Goal: Task Accomplishment & Management: Use online tool/utility

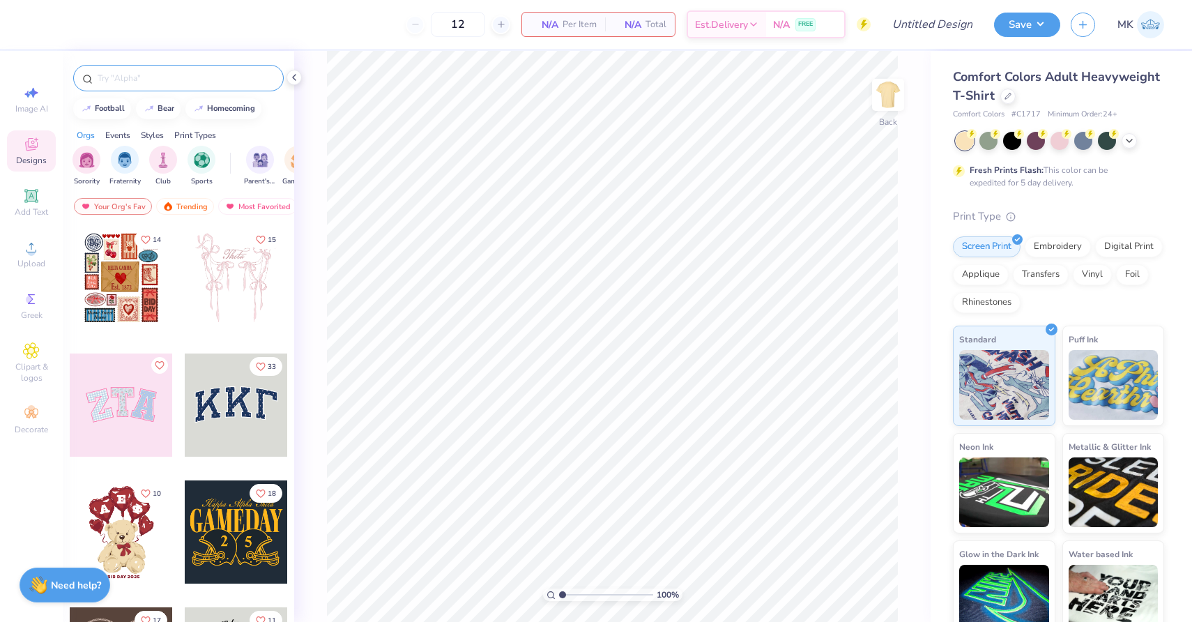
click at [174, 70] on div at bounding box center [178, 78] width 210 height 26
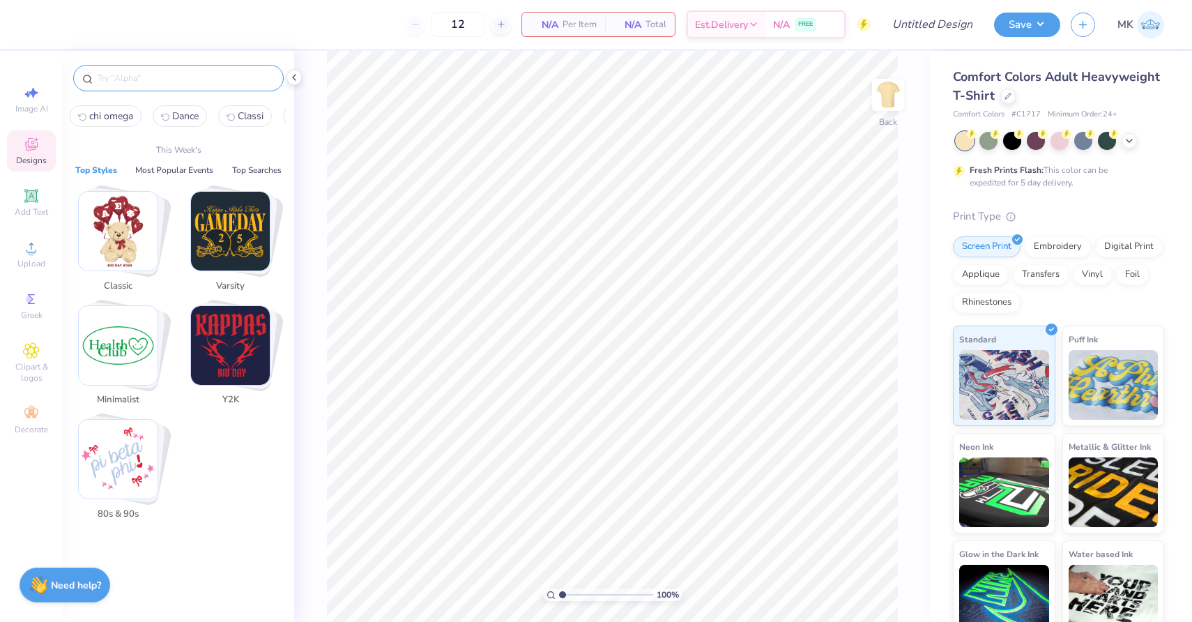
click at [172, 80] on input "text" at bounding box center [185, 78] width 178 height 14
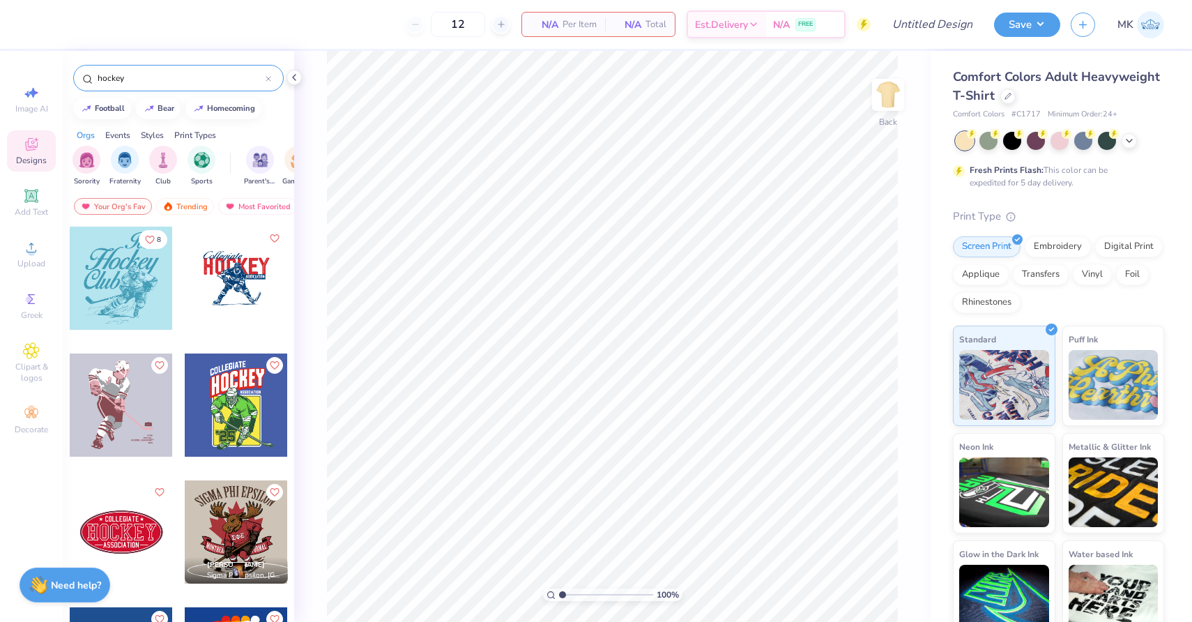
click at [97, 77] on input "hockey" at bounding box center [180, 78] width 169 height 14
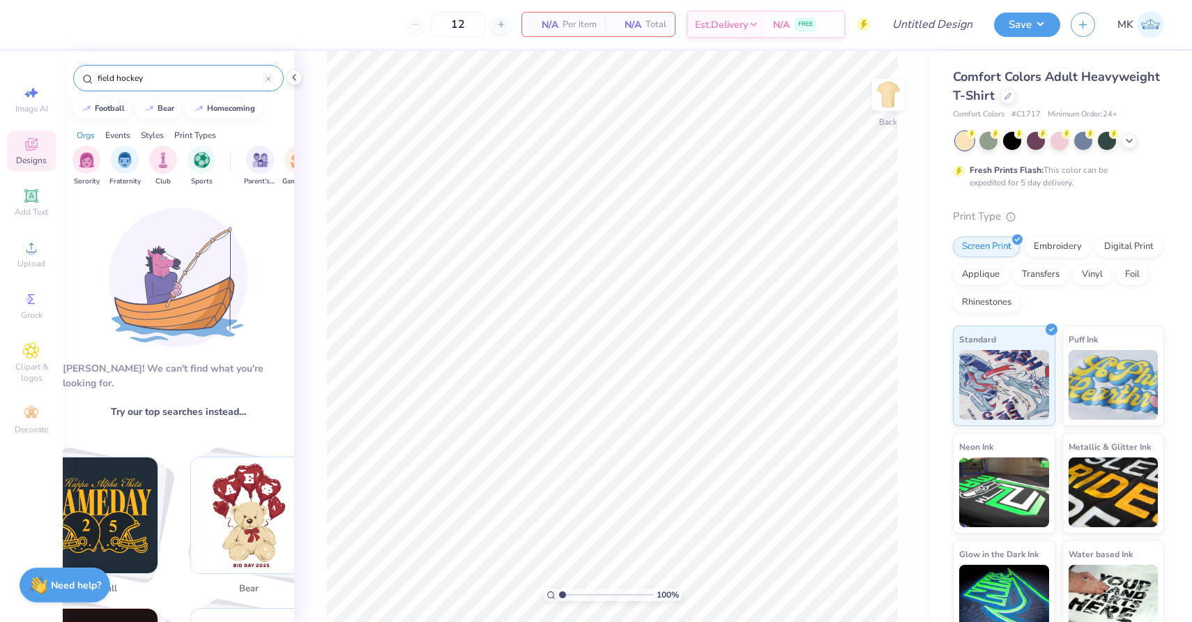
click at [135, 79] on input "field hockey" at bounding box center [180, 78] width 169 height 14
click at [110, 79] on input "field hockey" at bounding box center [180, 78] width 169 height 14
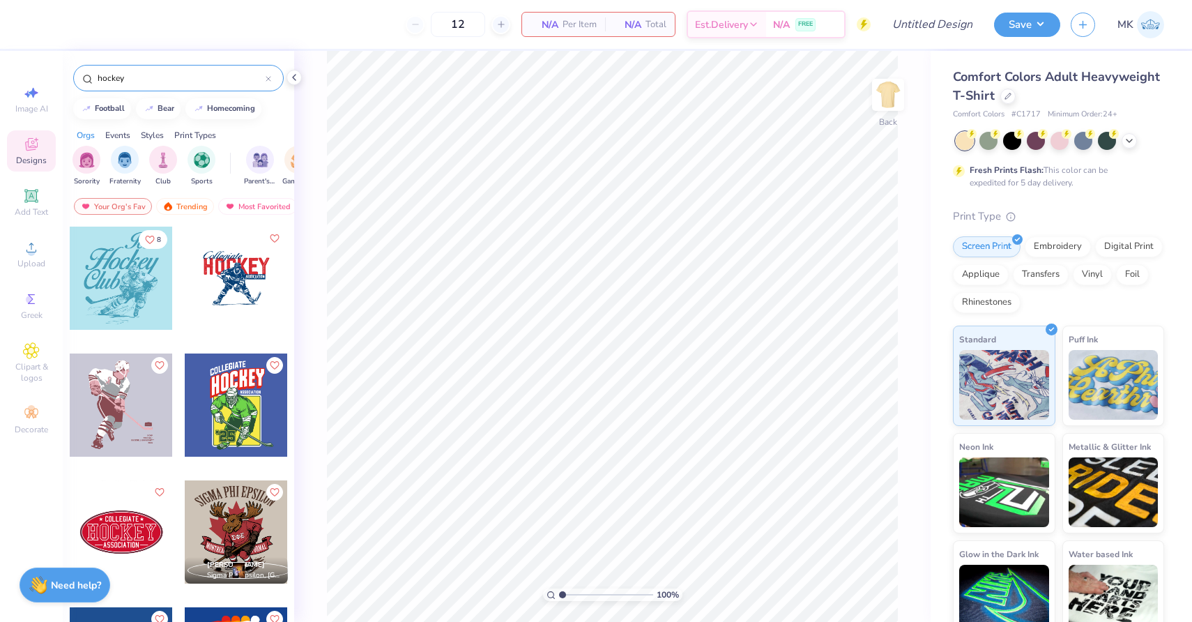
click at [146, 84] on input "hockey" at bounding box center [180, 78] width 169 height 14
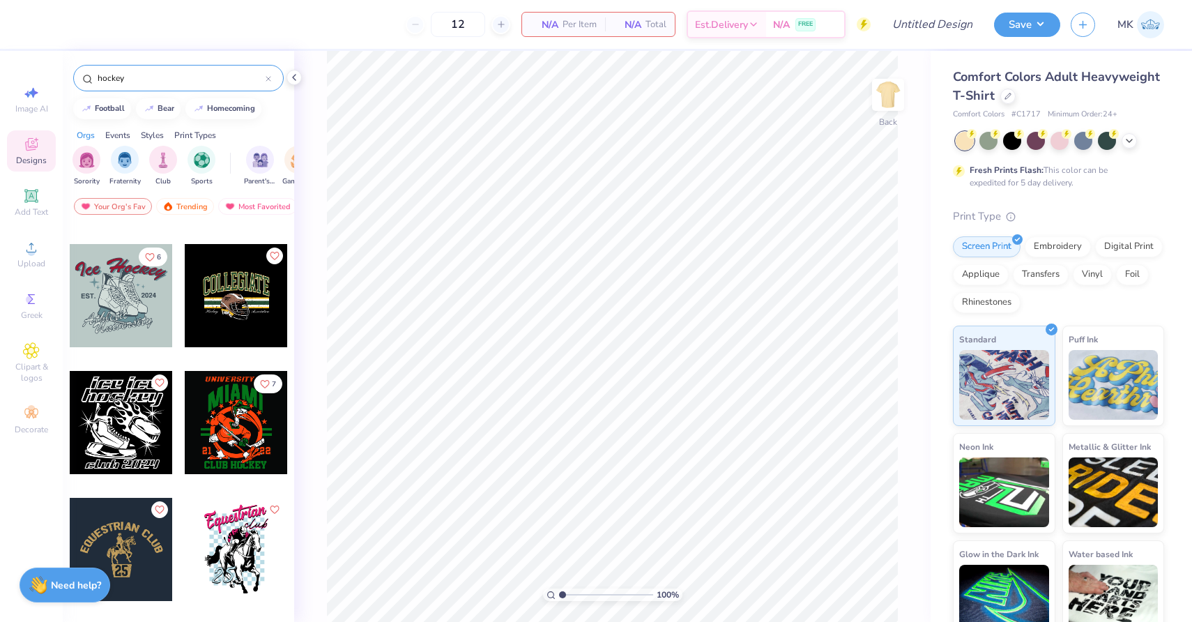
scroll to position [567, 0]
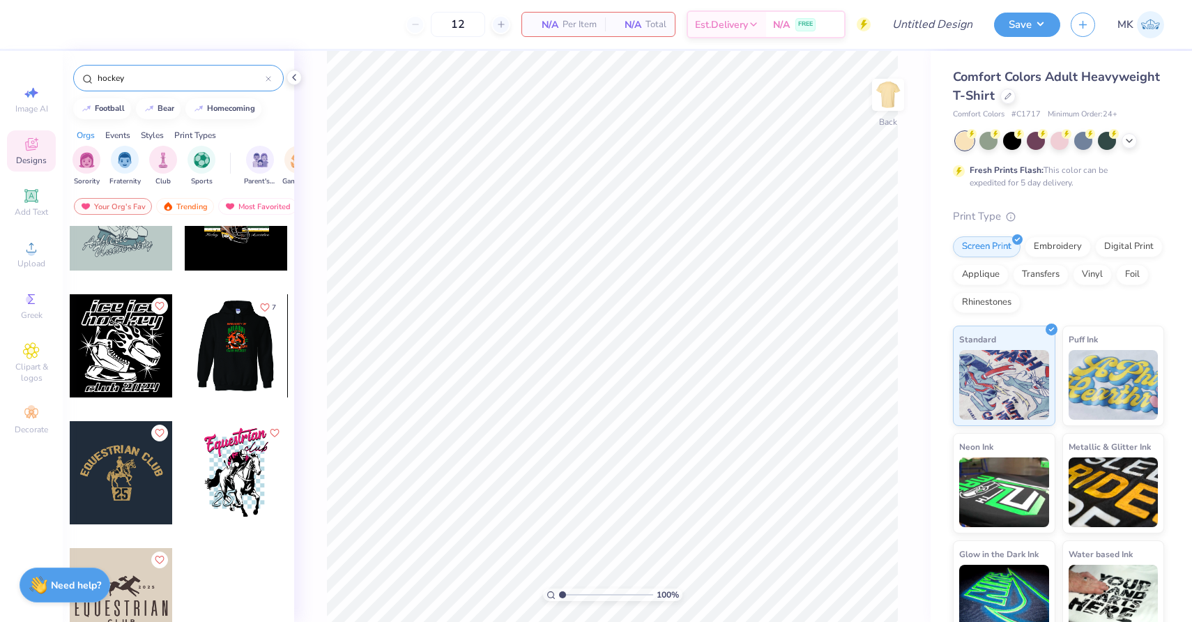
type input "hockey"
click at [253, 359] on div at bounding box center [236, 345] width 309 height 103
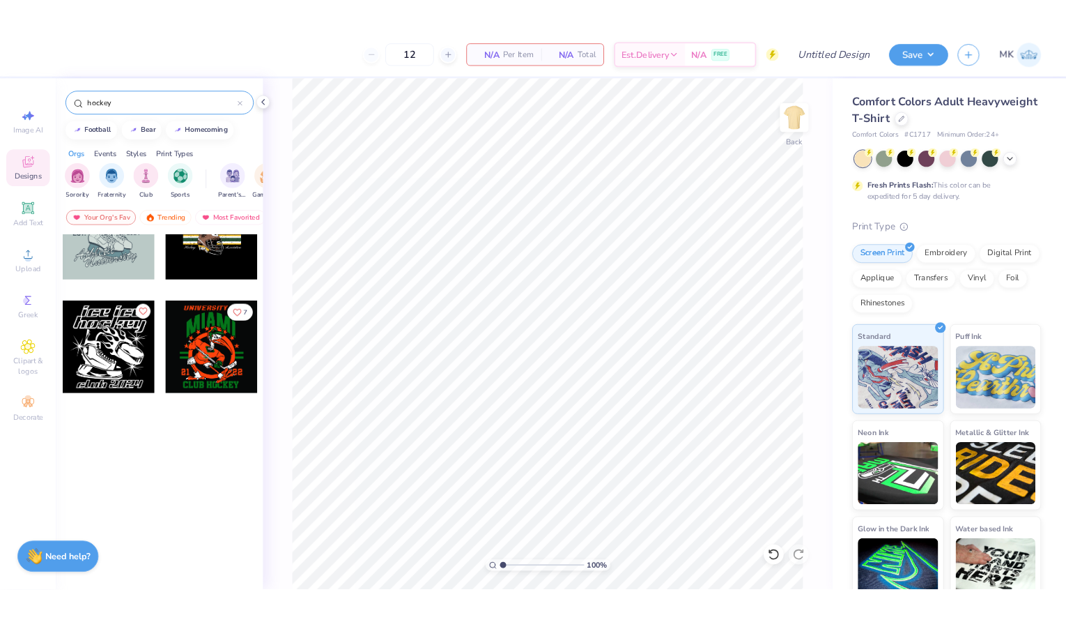
scroll to position [0, 0]
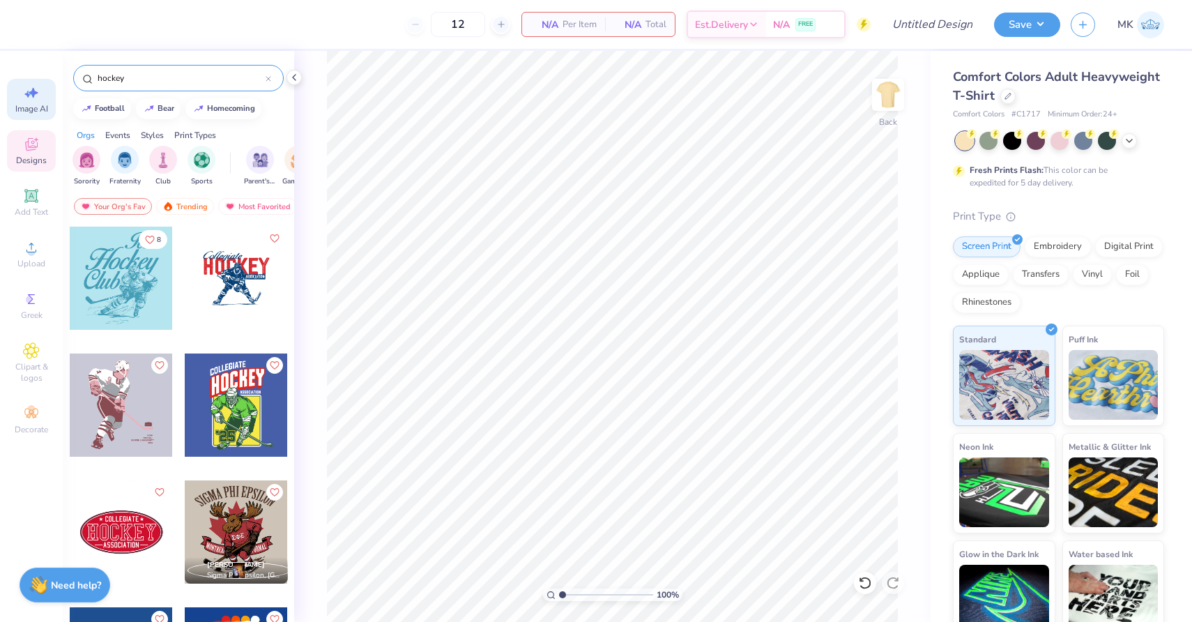
click at [26, 104] on span "Image AI" at bounding box center [31, 108] width 33 height 11
select select "4"
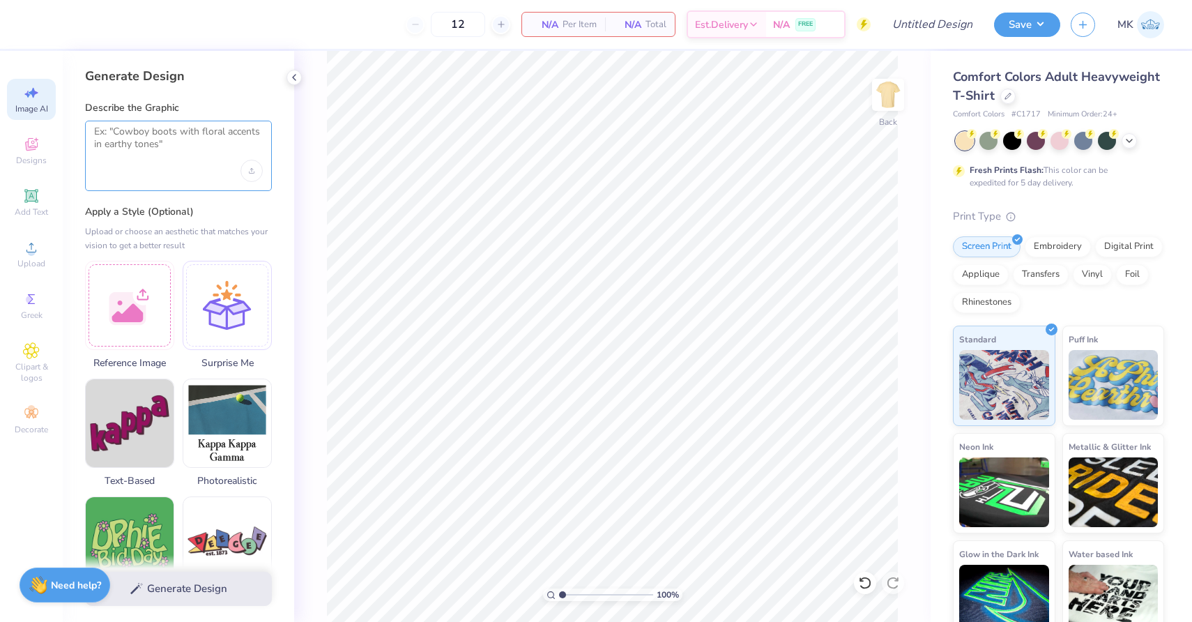
click at [174, 136] on textarea at bounding box center [178, 142] width 169 height 35
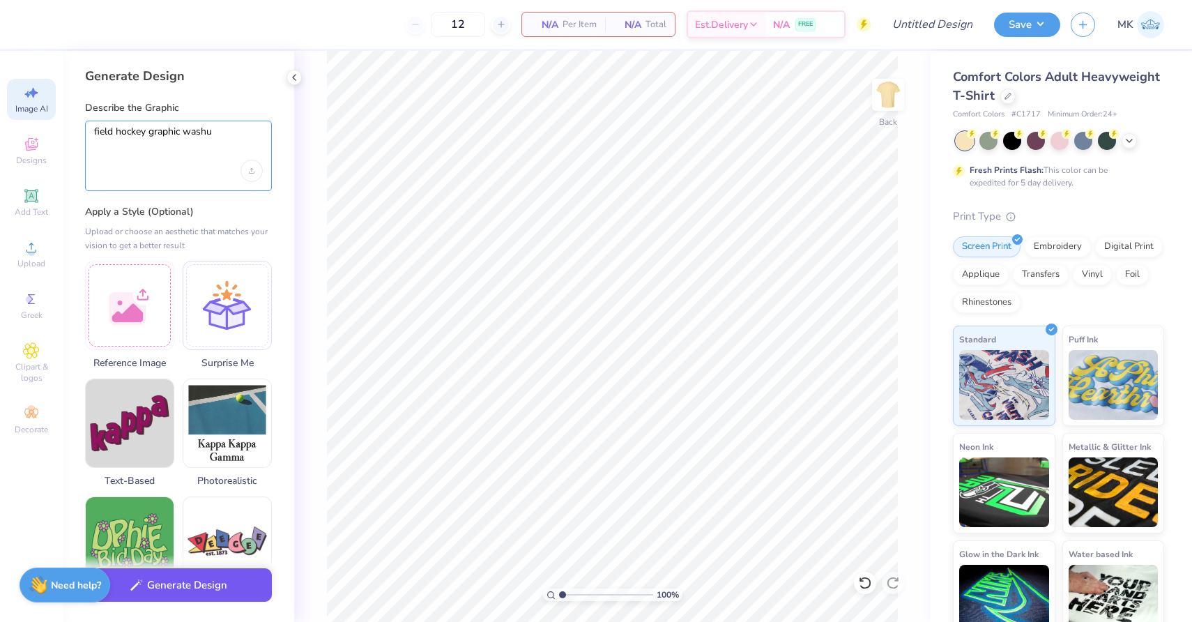
type textarea "field hockey graphic washu"
click at [181, 587] on button "Generate Design" at bounding box center [178, 585] width 187 height 34
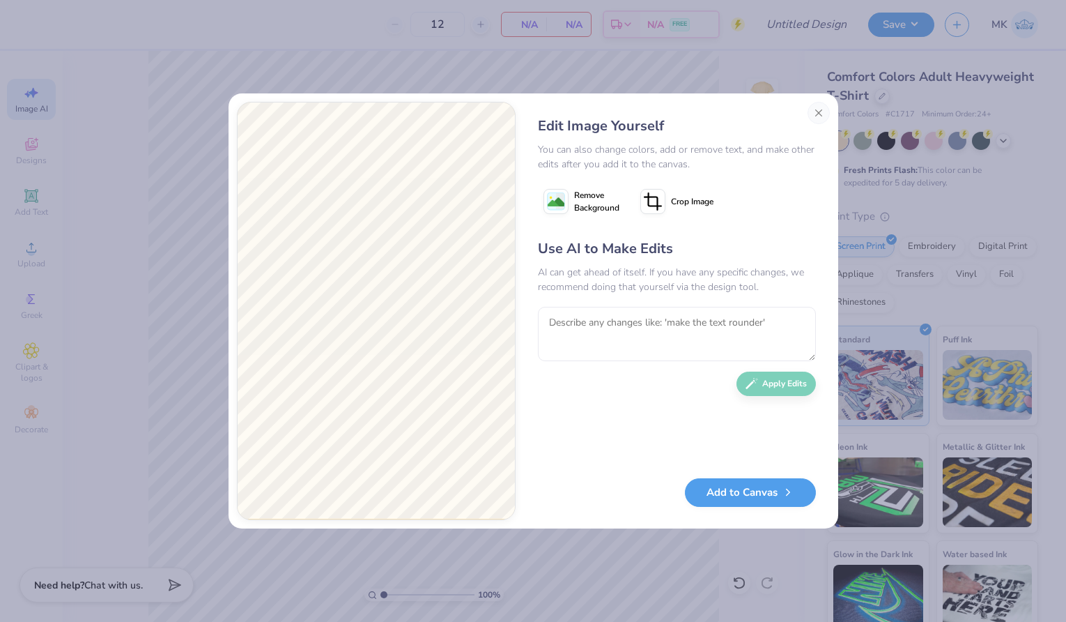
click at [555, 200] on image at bounding box center [556, 202] width 17 height 17
click at [735, 488] on button "Add to Canvas" at bounding box center [750, 489] width 131 height 29
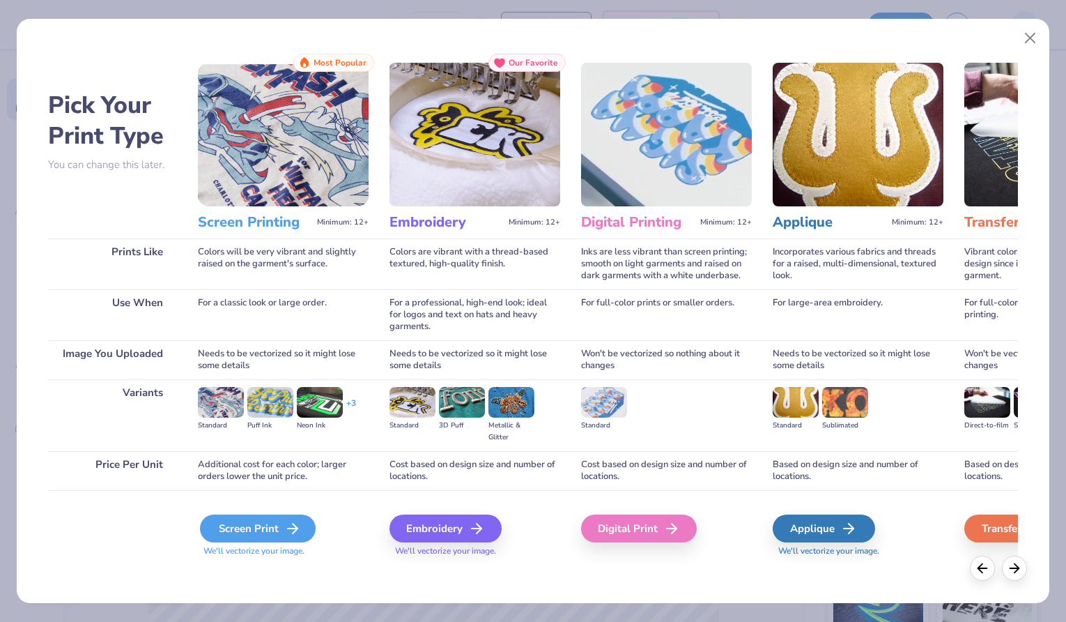
click at [251, 532] on div "Screen Print" at bounding box center [258, 528] width 116 height 28
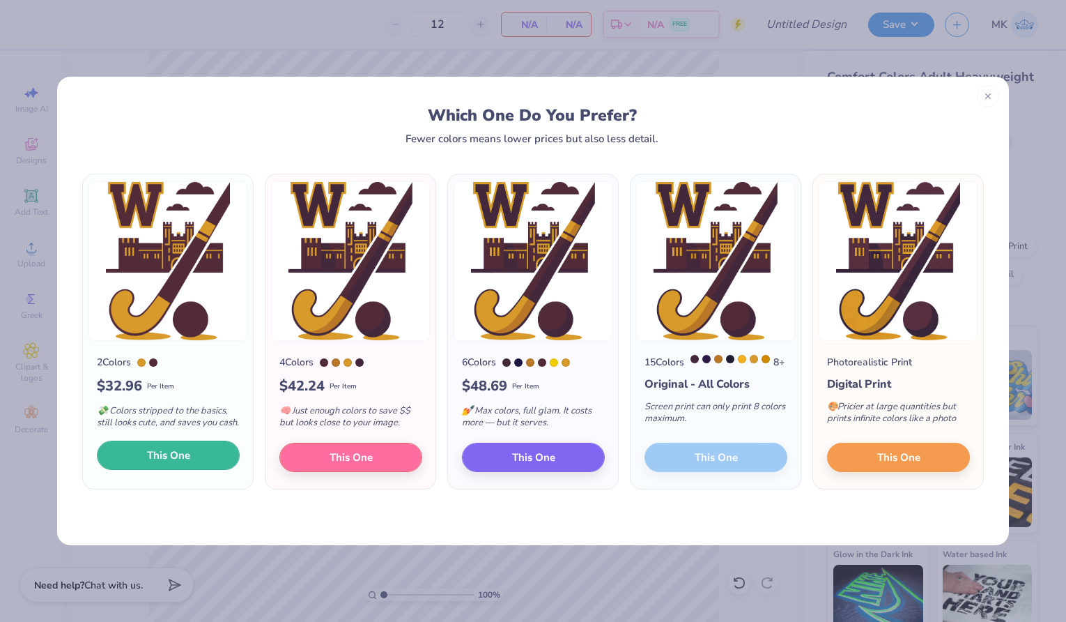
click at [163, 463] on span "This One" at bounding box center [168, 455] width 43 height 16
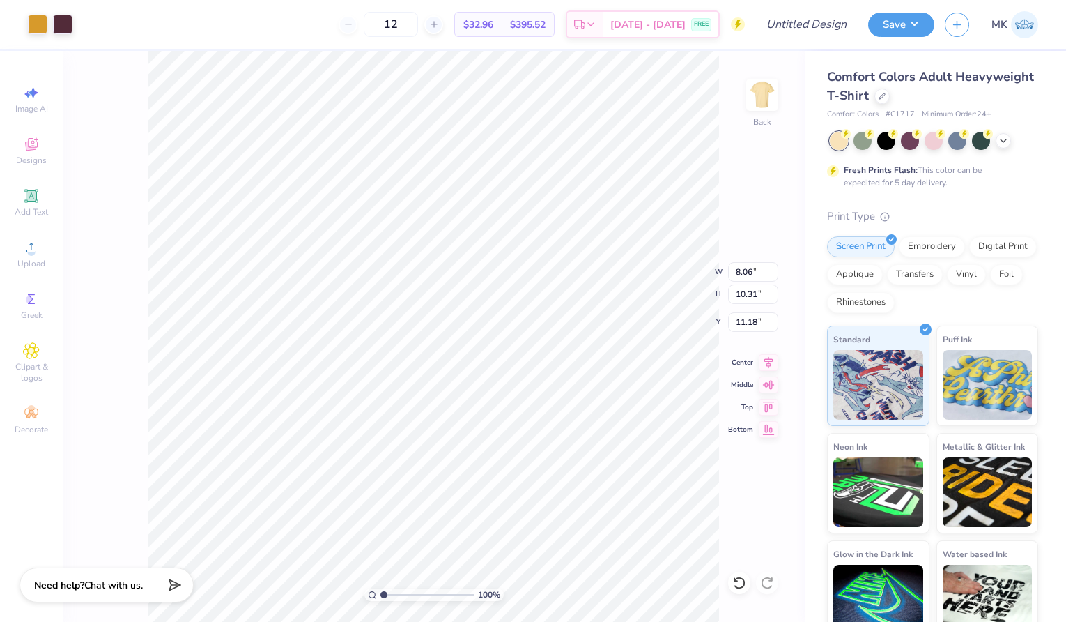
type input "8.06"
type input "10.31"
type input "4.39"
type input "3.65"
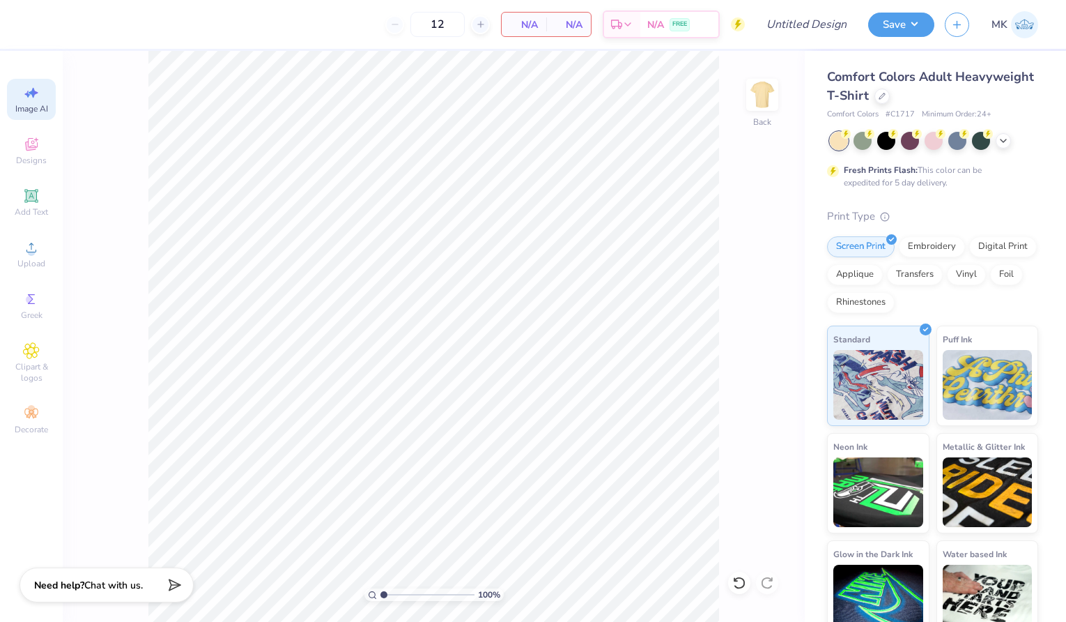
click at [31, 100] on icon at bounding box center [31, 92] width 17 height 17
select select "4"
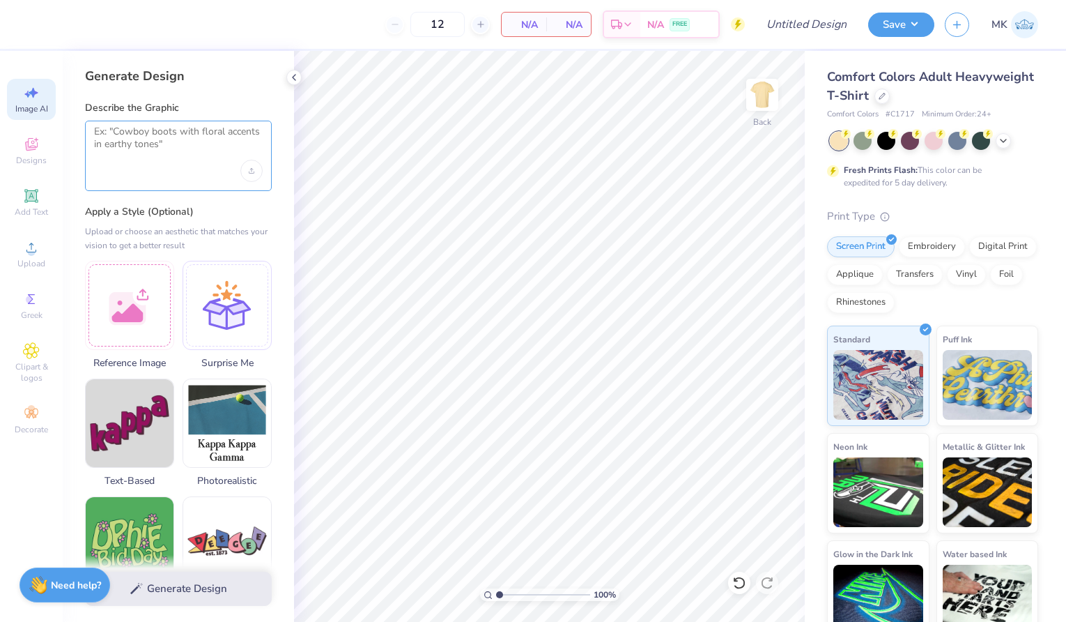
click at [145, 134] on textarea at bounding box center [178, 142] width 169 height 35
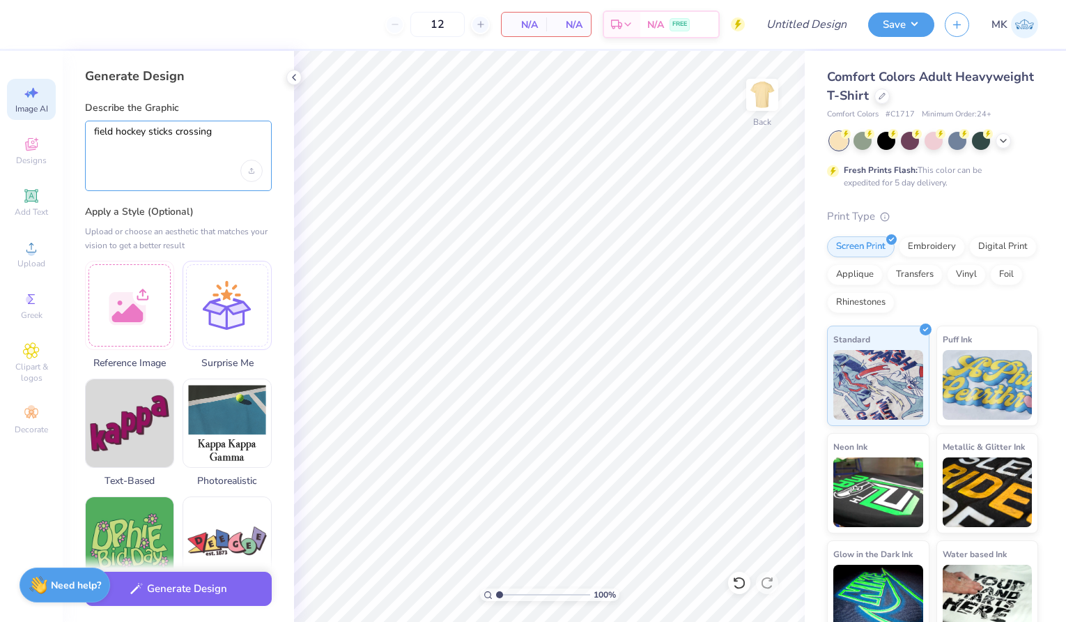
click at [94, 136] on textarea "field hockey sticks crossing" at bounding box center [178, 142] width 169 height 35
type textarea "green field hockey sticks crossing"
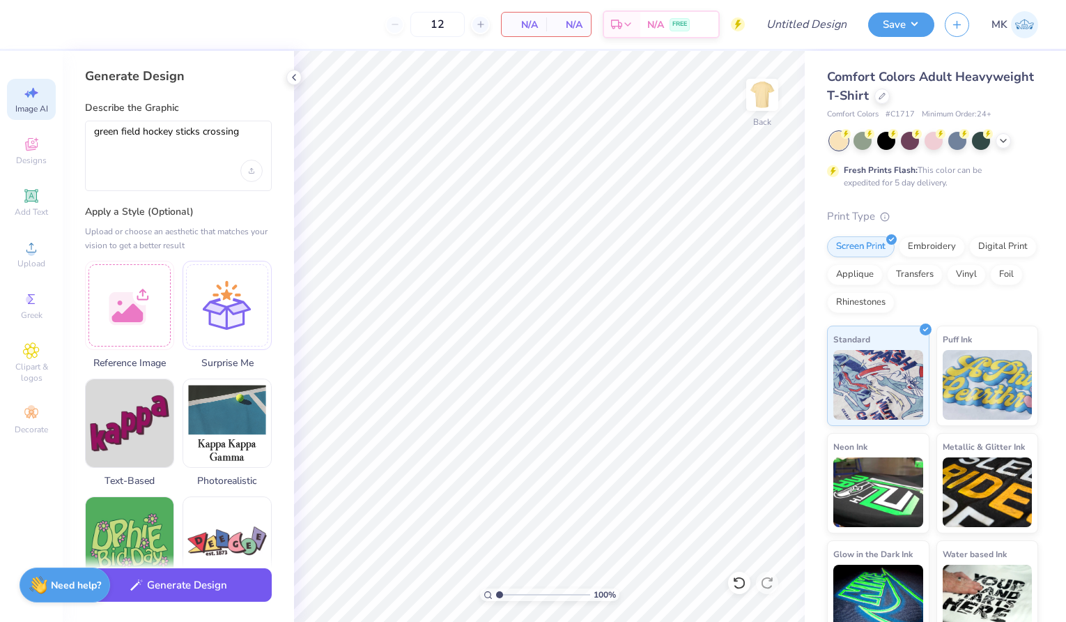
click at [207, 588] on button "Generate Design" at bounding box center [178, 585] width 187 height 34
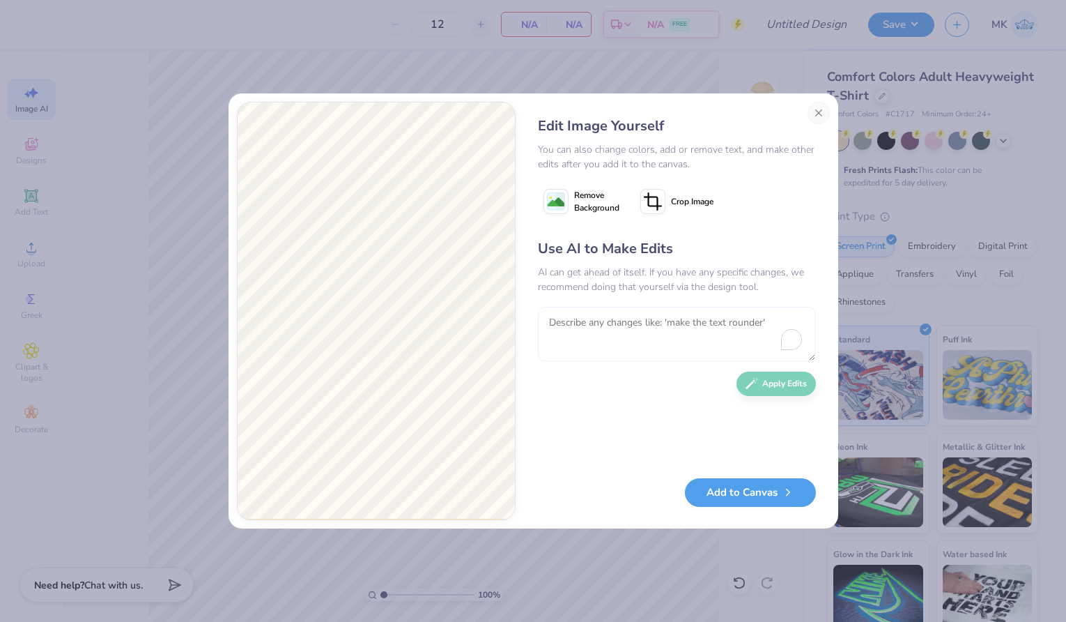
click at [630, 326] on textarea "To enrich screen reader interactions, please activate Accessibility in Grammarl…" at bounding box center [677, 334] width 278 height 54
